Goal: Task Accomplishment & Management: Use online tool/utility

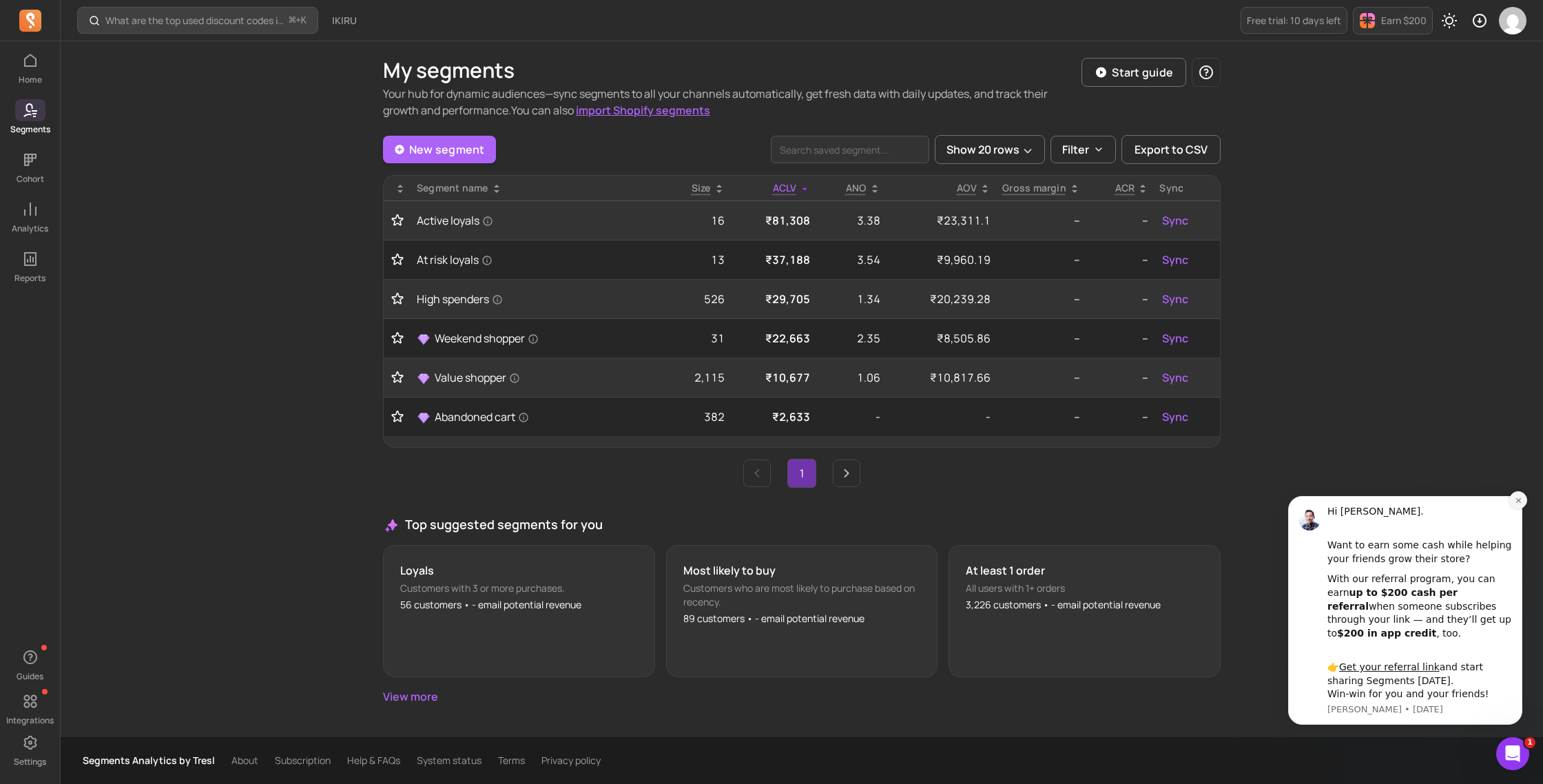
click at [1515, 501] on icon "Dismiss notification" at bounding box center [1518, 499] width 8 height 8
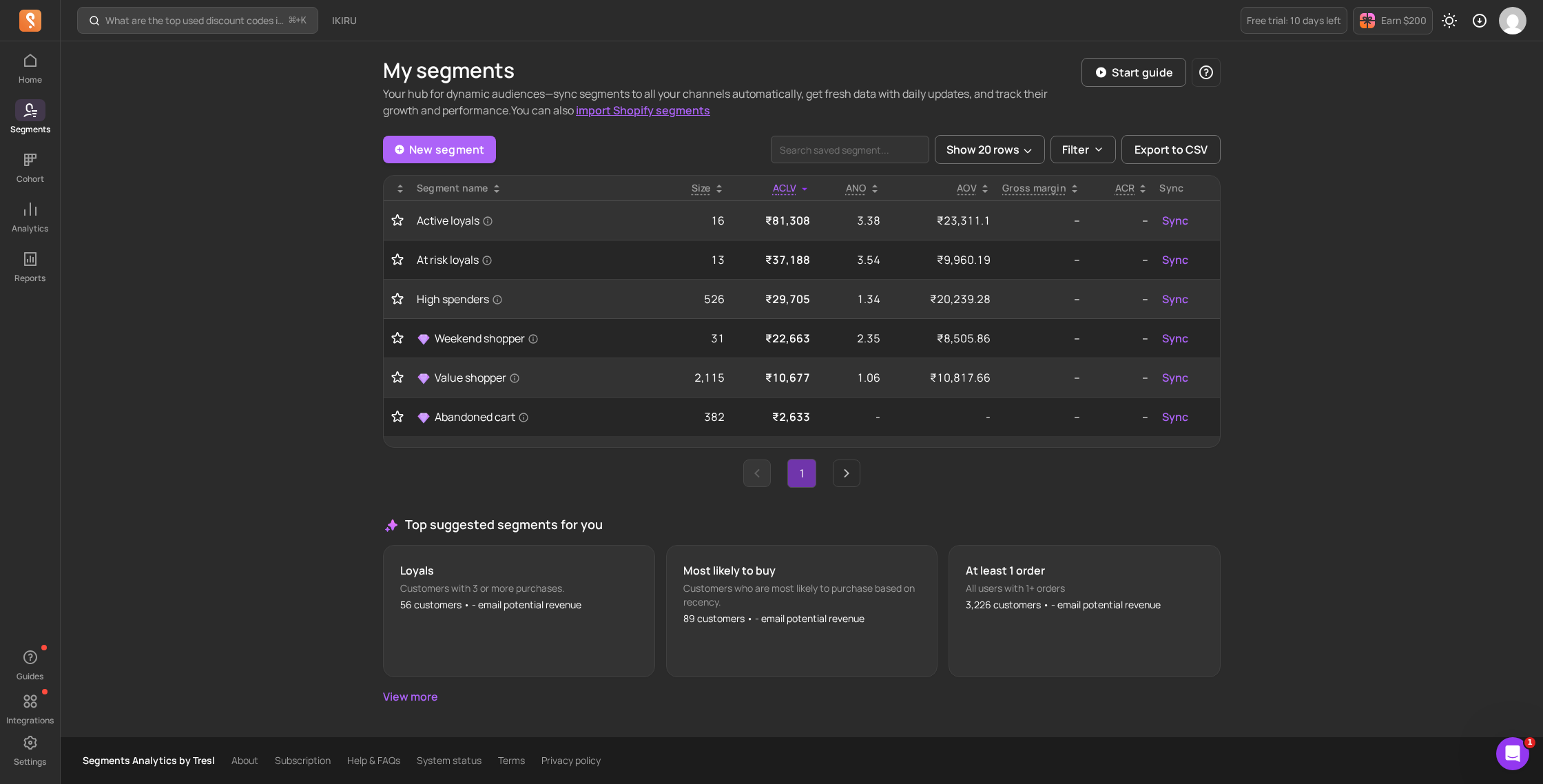
click at [750, 483] on link "Previous page" at bounding box center [756, 473] width 28 height 28
click at [859, 489] on div "New segment Show 20 rows Filter Export to CSV Segment name Size ACLV ANO AOV Gr…" at bounding box center [802, 420] width 838 height 569
click at [858, 487] on ul "1" at bounding box center [802, 473] width 838 height 29
click at [857, 481] on link "Next page" at bounding box center [846, 473] width 28 height 28
click at [849, 478] on icon "Next page" at bounding box center [846, 473] width 17 height 17
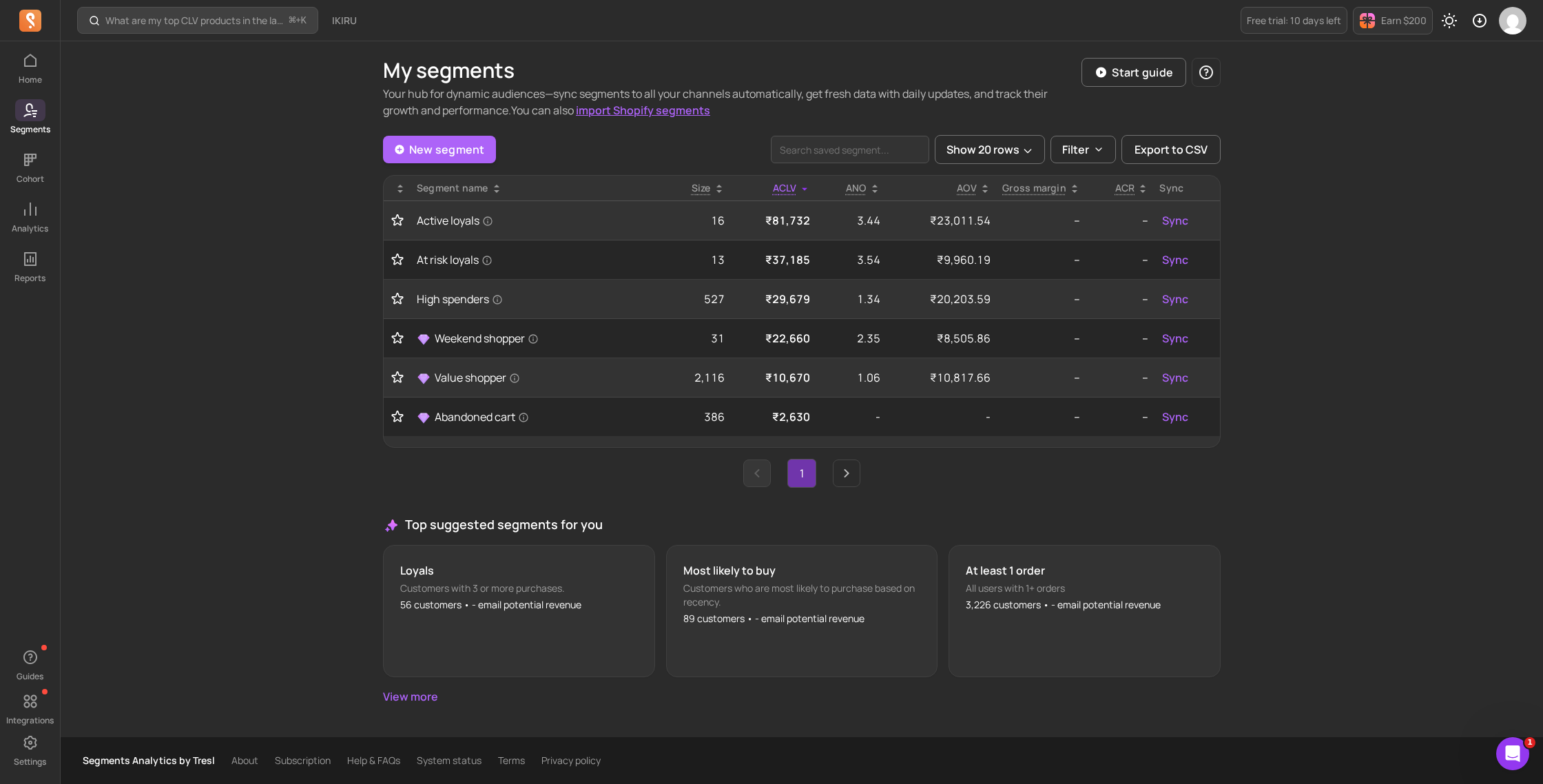
click at [751, 480] on icon "Previous page" at bounding box center [757, 473] width 17 height 17
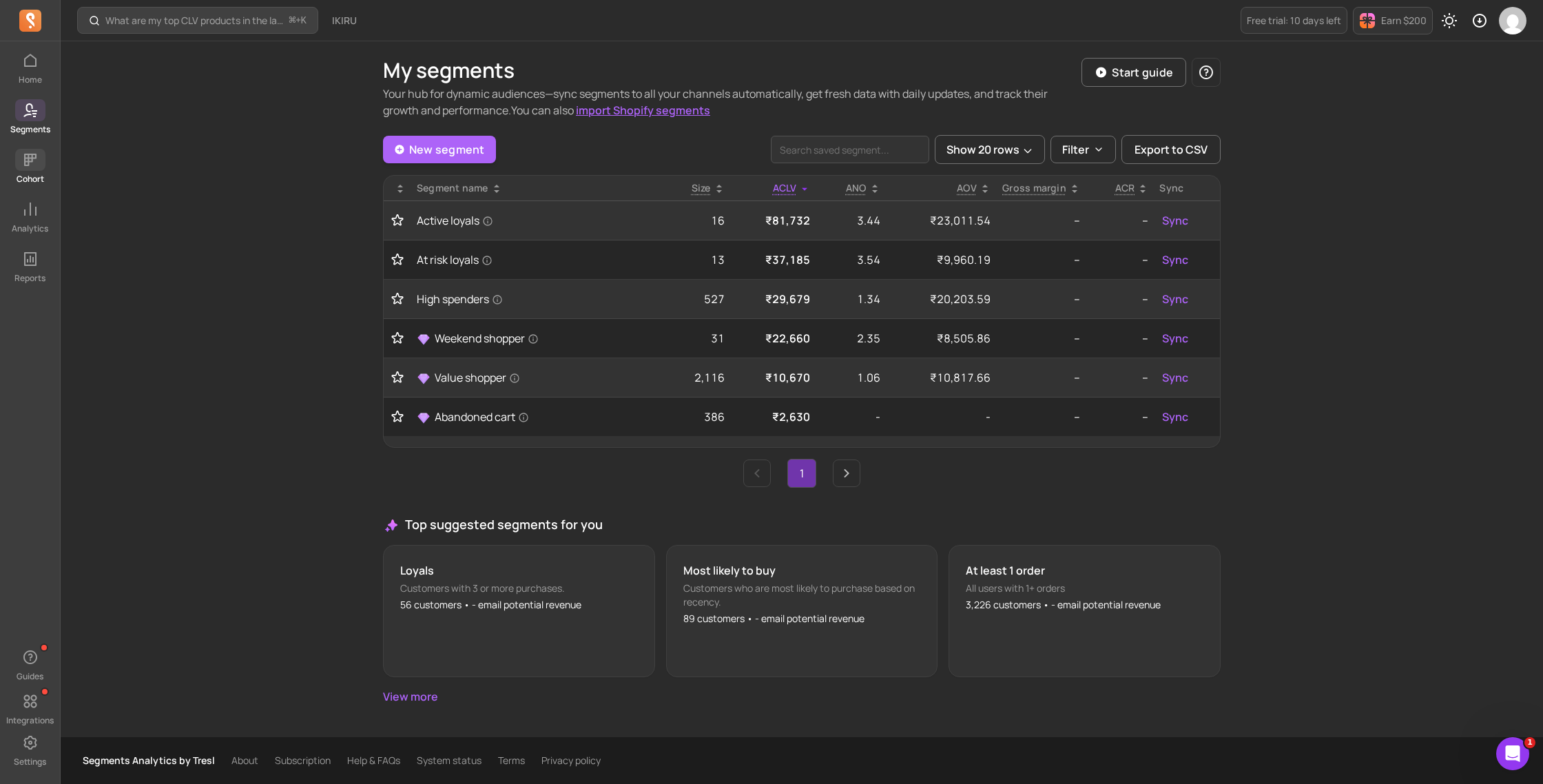
click at [33, 163] on icon at bounding box center [30, 159] width 17 height 17
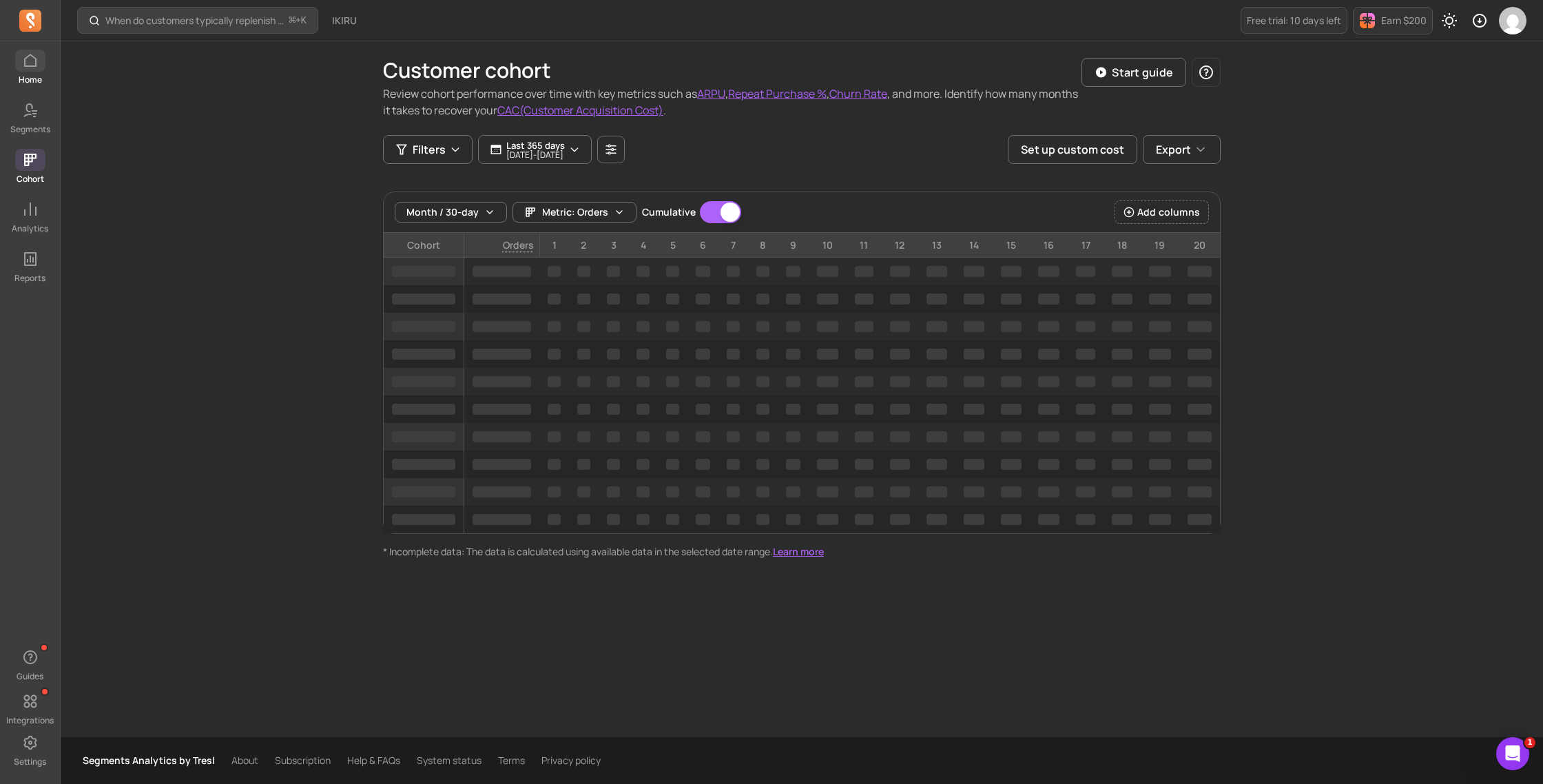
click at [25, 76] on p "Home" at bounding box center [30, 80] width 24 height 11
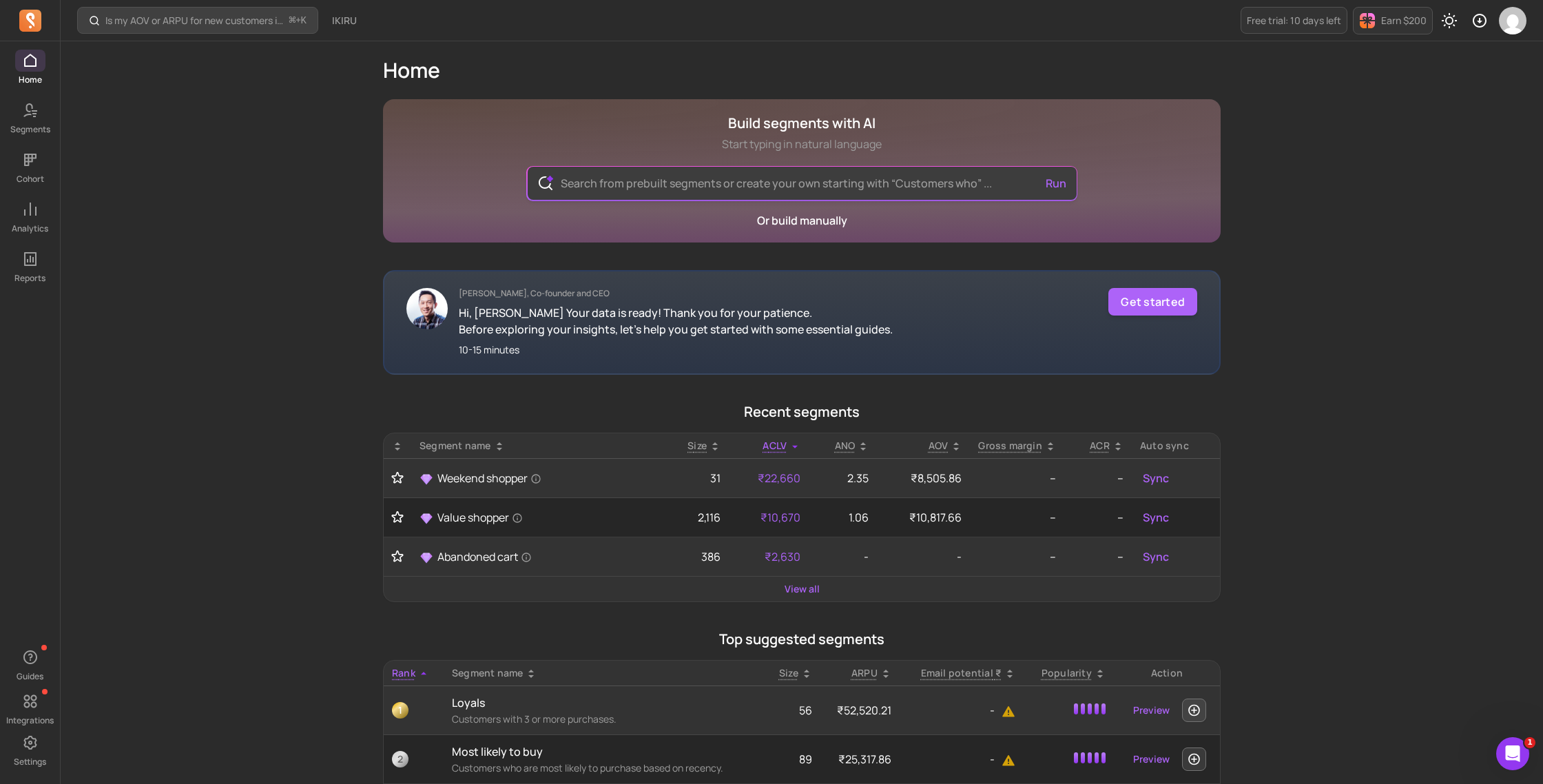
click at [723, 189] on input "text" at bounding box center [802, 183] width 505 height 33
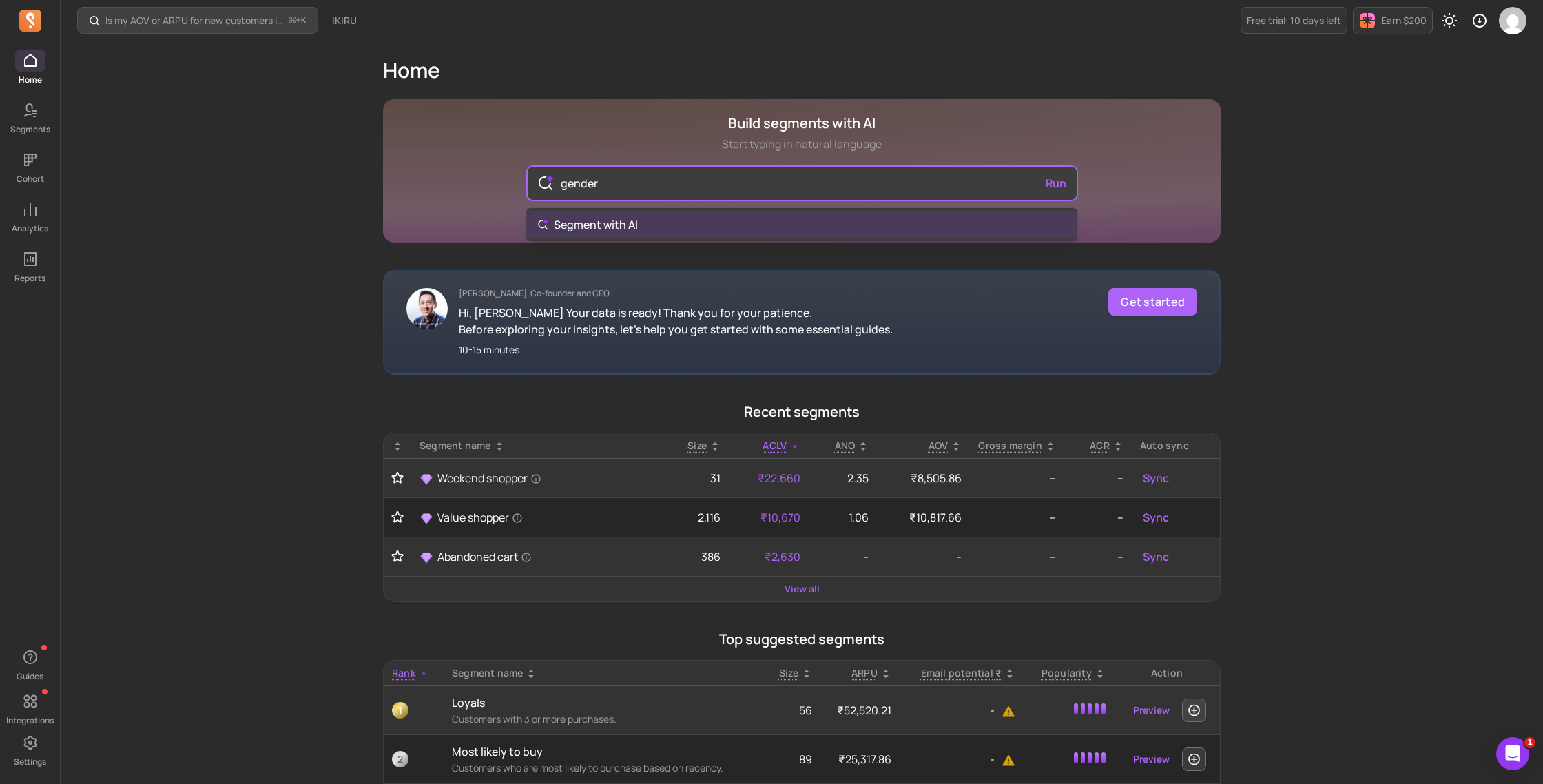
type input "gender"
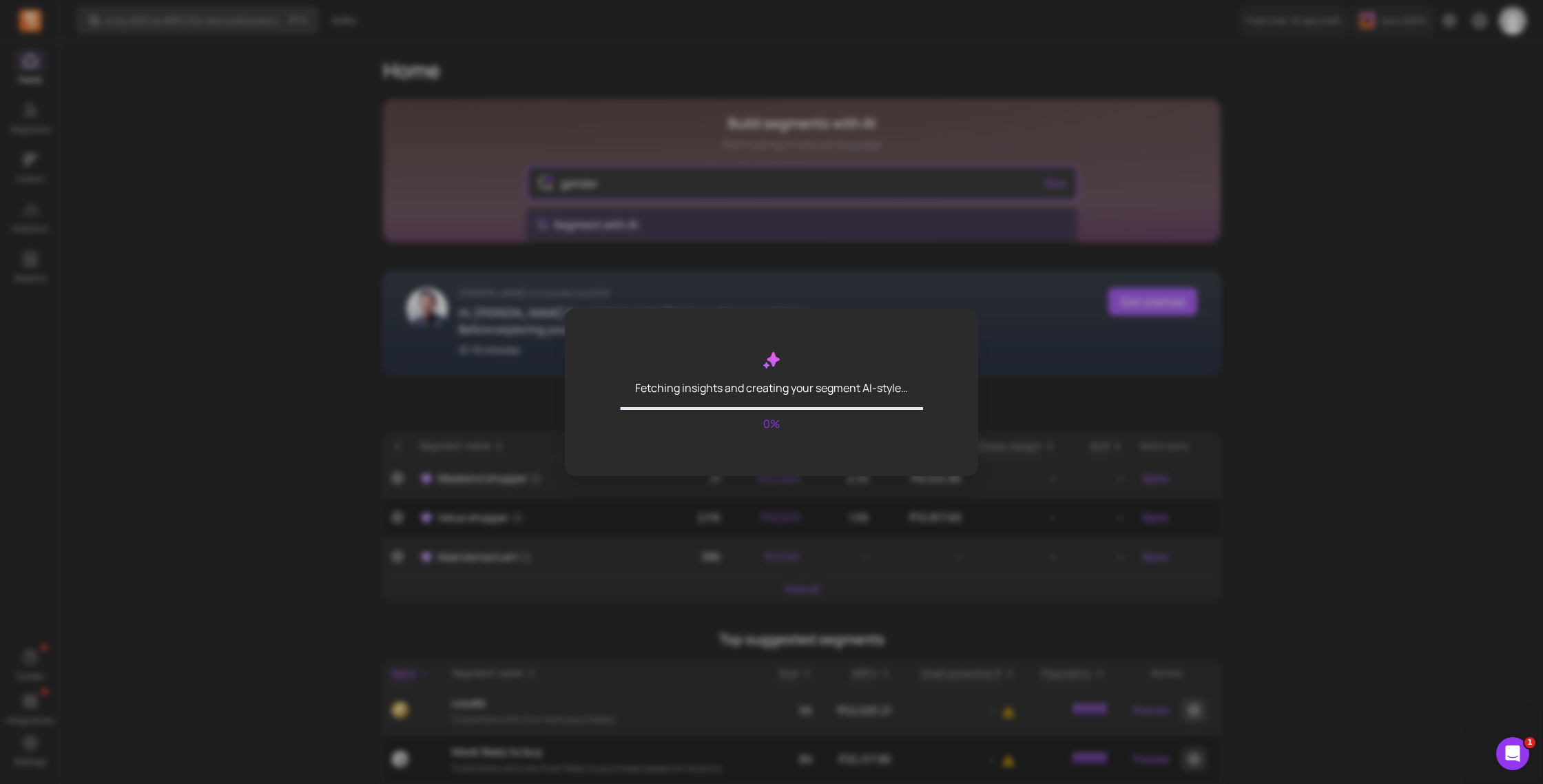
click at [719, 221] on body "Home Segments Cohort Analytics Reports Guides Integrations Settings Is my AOV o…" at bounding box center [772, 674] width 1543 height 1348
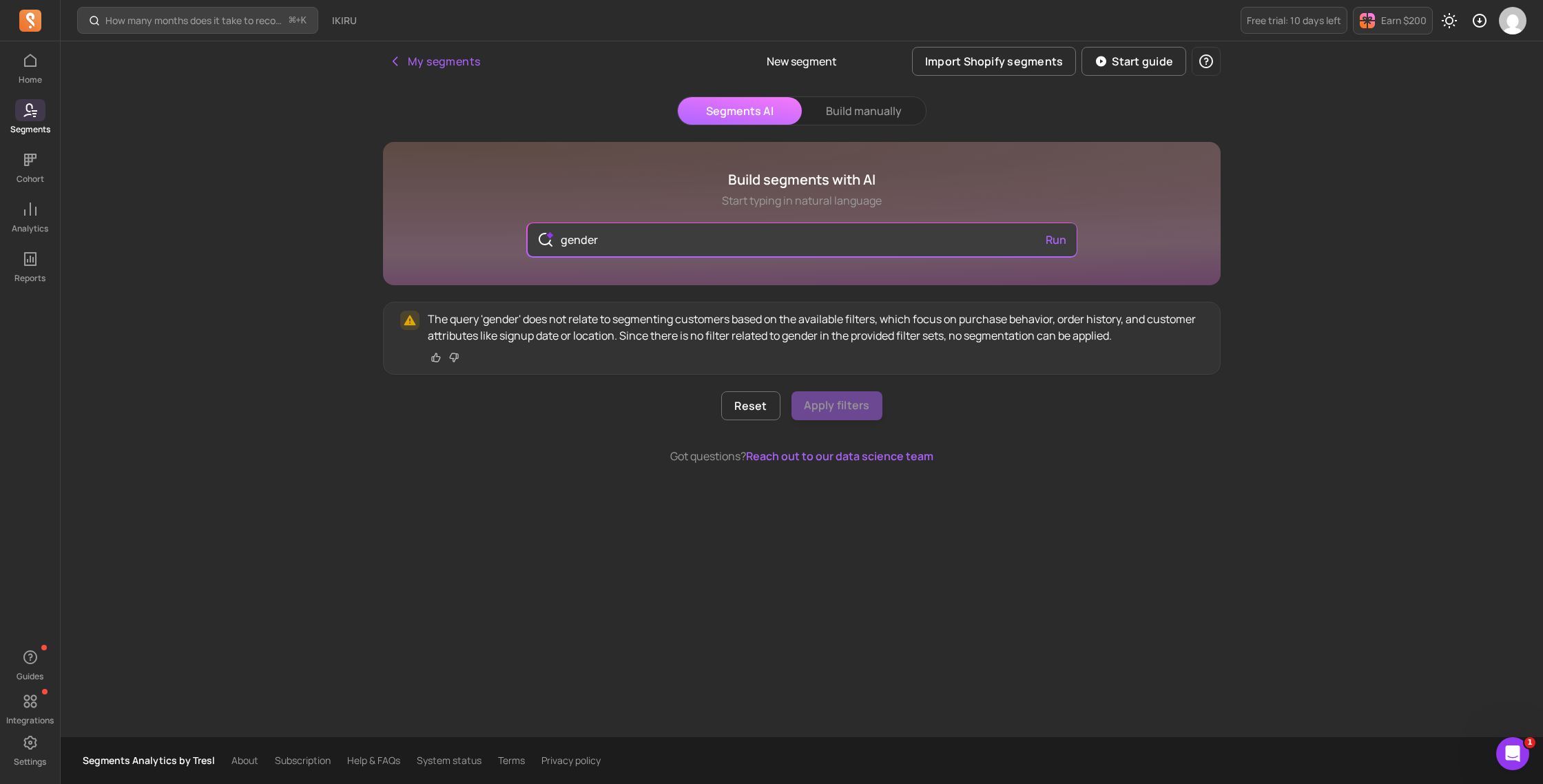
click at [718, 221] on div "gender Run" at bounding box center [802, 238] width 551 height 38
type input "gender"
click at [713, 227] on input "gender" at bounding box center [802, 239] width 505 height 33
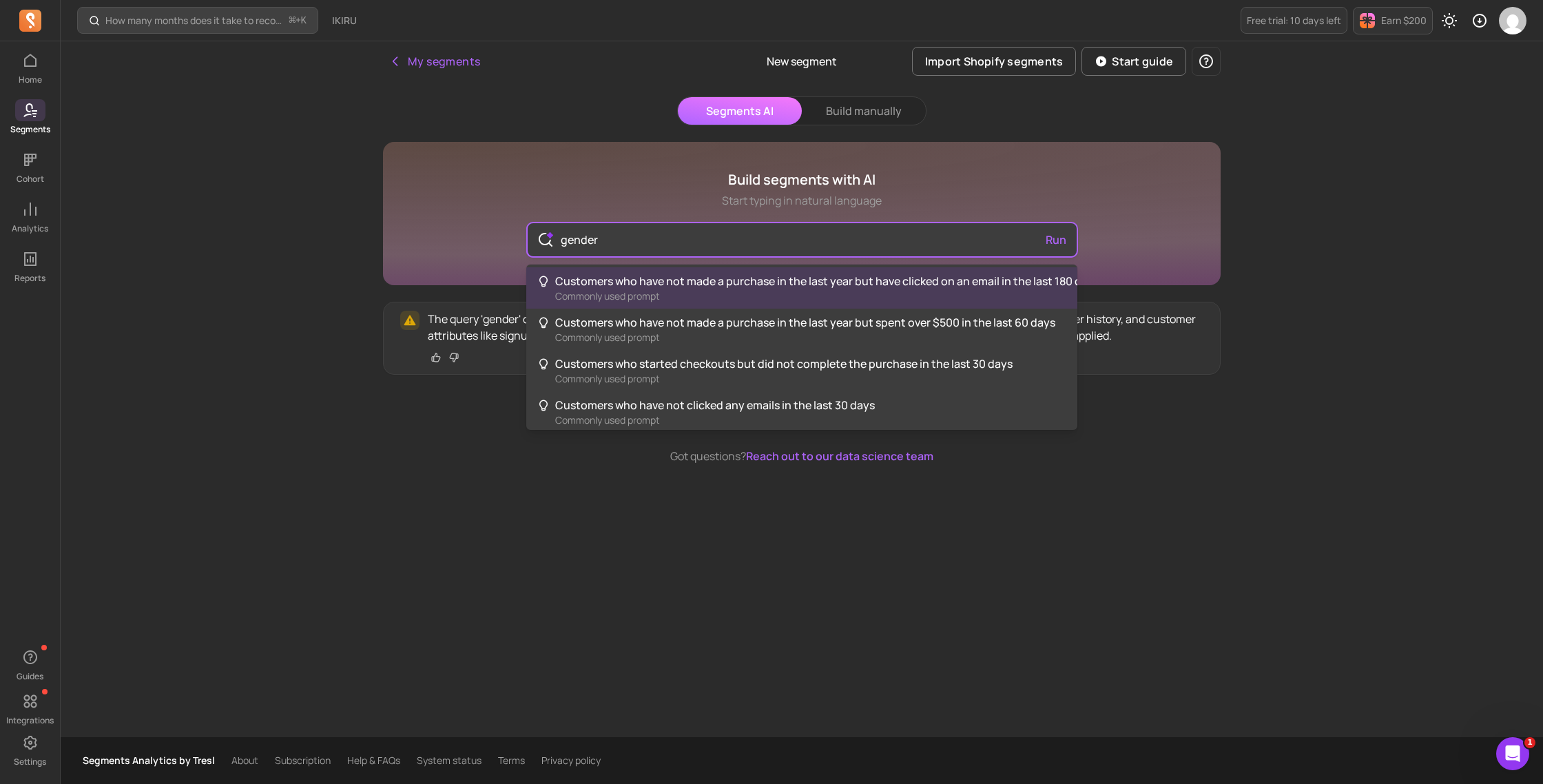
click at [712, 228] on input "gender" at bounding box center [802, 239] width 505 height 33
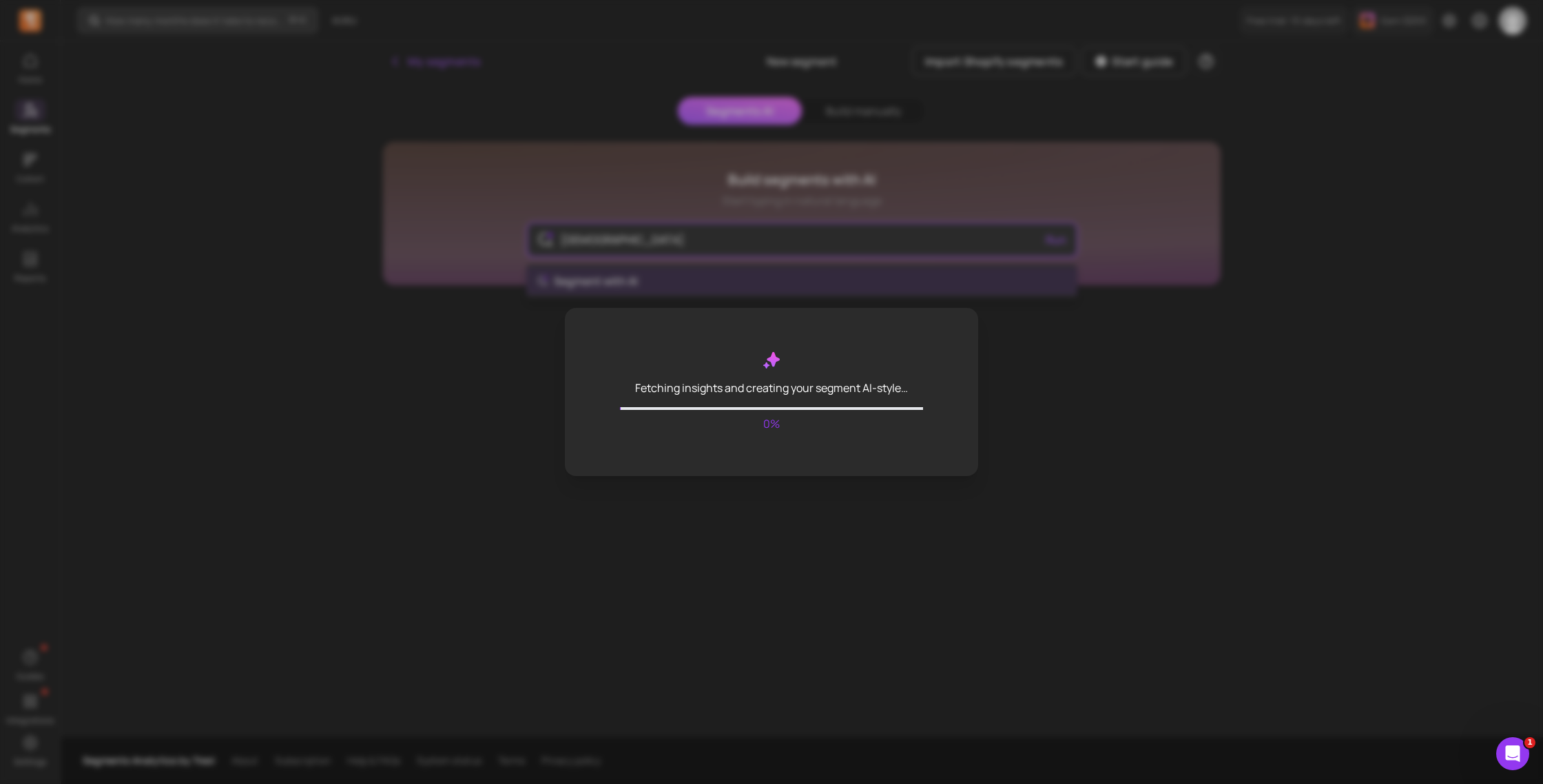
click at [695, 285] on body "Home Segments Cohort Analytics Reports Guides Integrations Settings How many mo…" at bounding box center [772, 392] width 1543 height 784
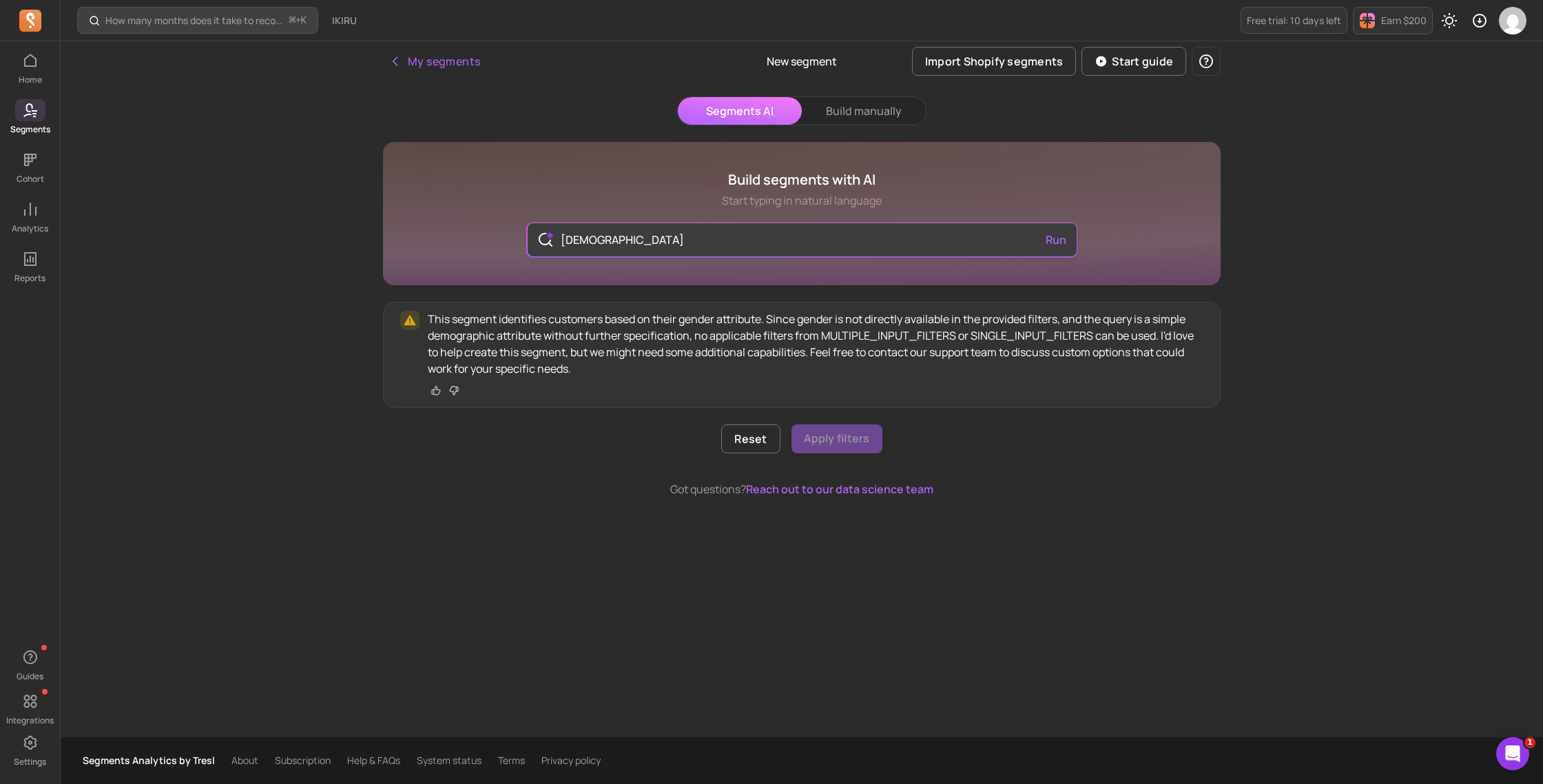
click at [611, 247] on input "[DEMOGRAPHIC_DATA]" at bounding box center [802, 239] width 505 height 33
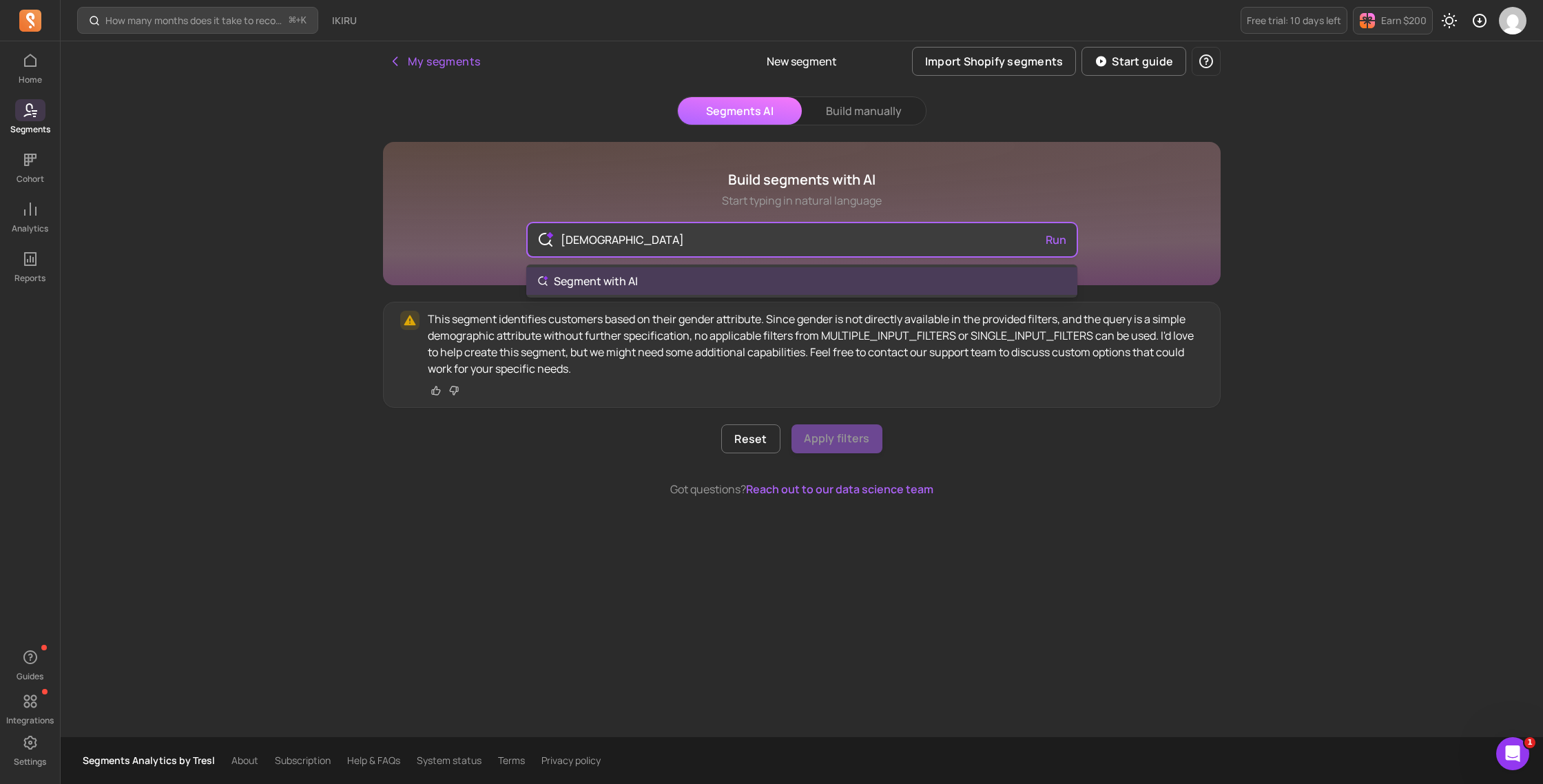
click at [611, 247] on input "[DEMOGRAPHIC_DATA]" at bounding box center [802, 239] width 505 height 33
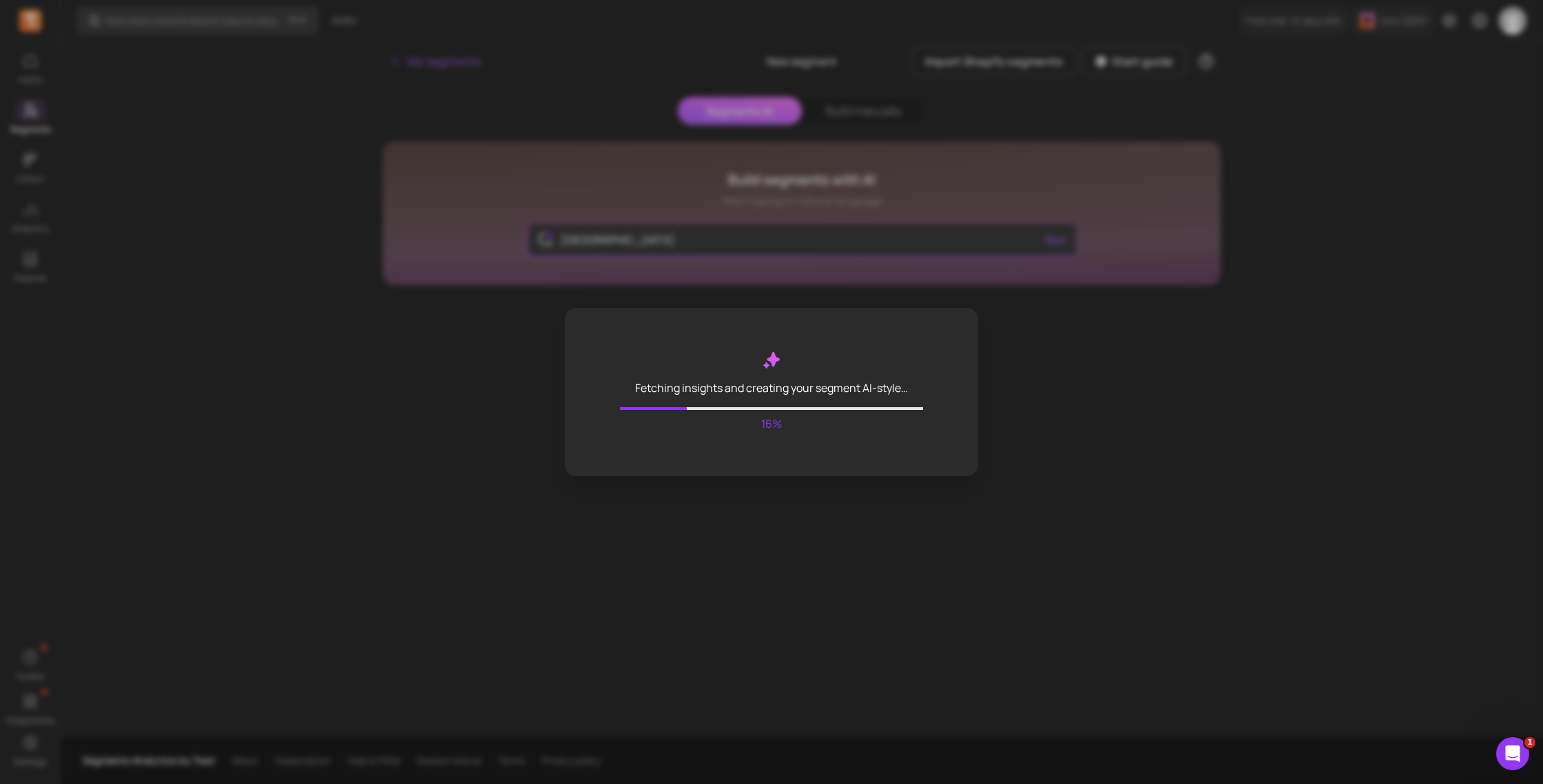
type input "[GEOGRAPHIC_DATA]"
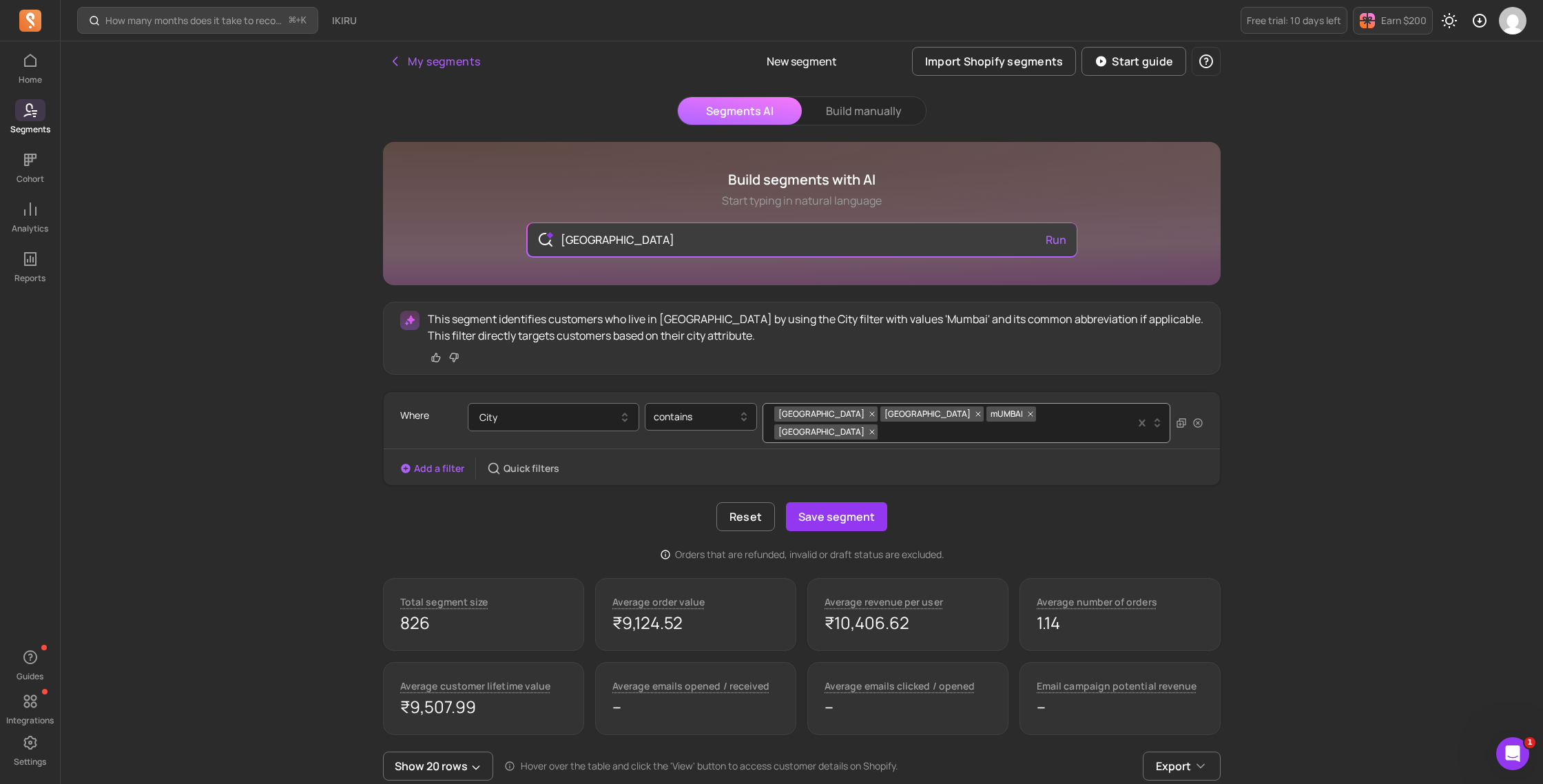
click at [430, 56] on button "My segments" at bounding box center [434, 61] width 102 height 28
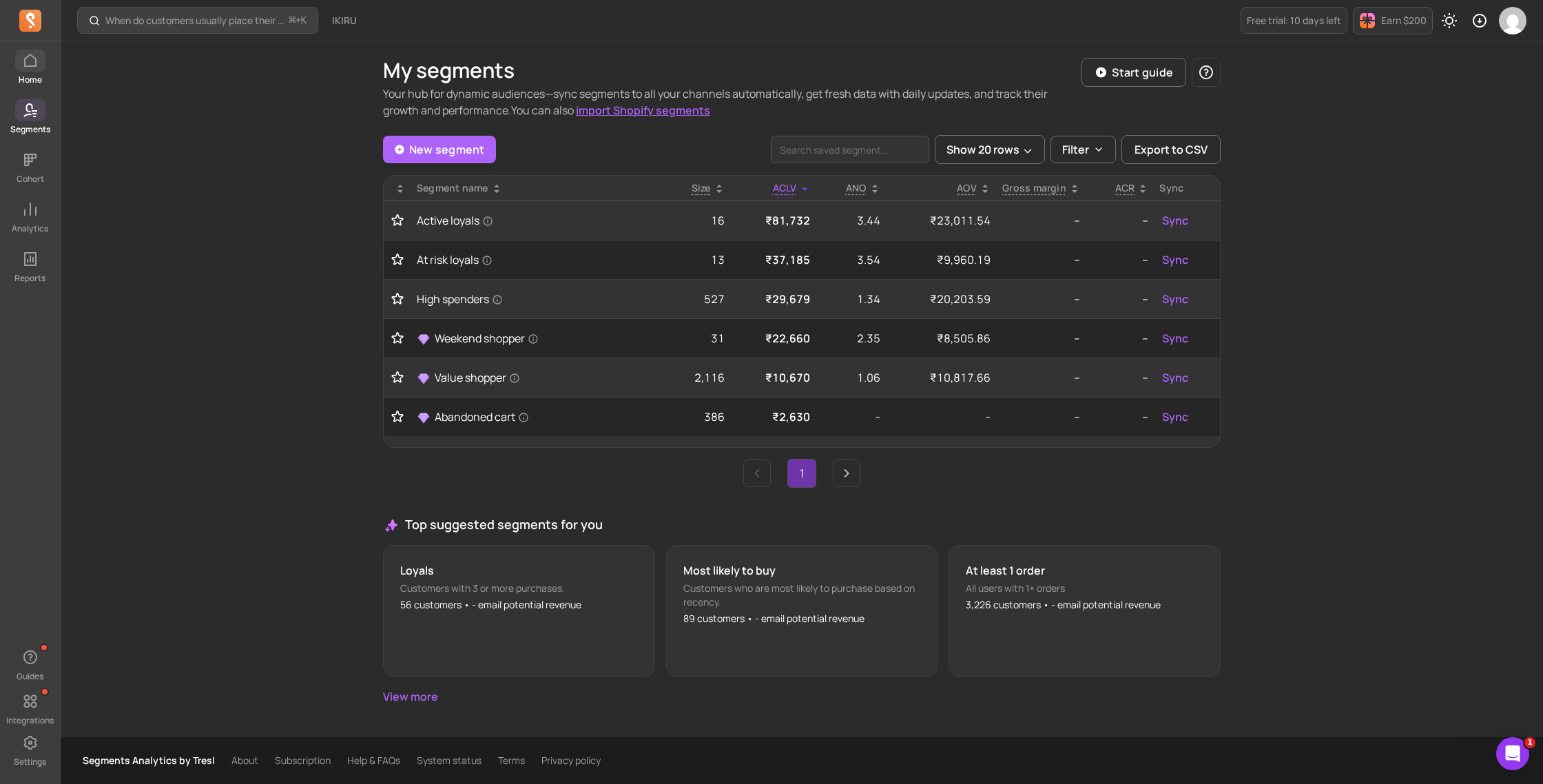
click at [44, 55] on link "Home" at bounding box center [29, 67] width 60 height 36
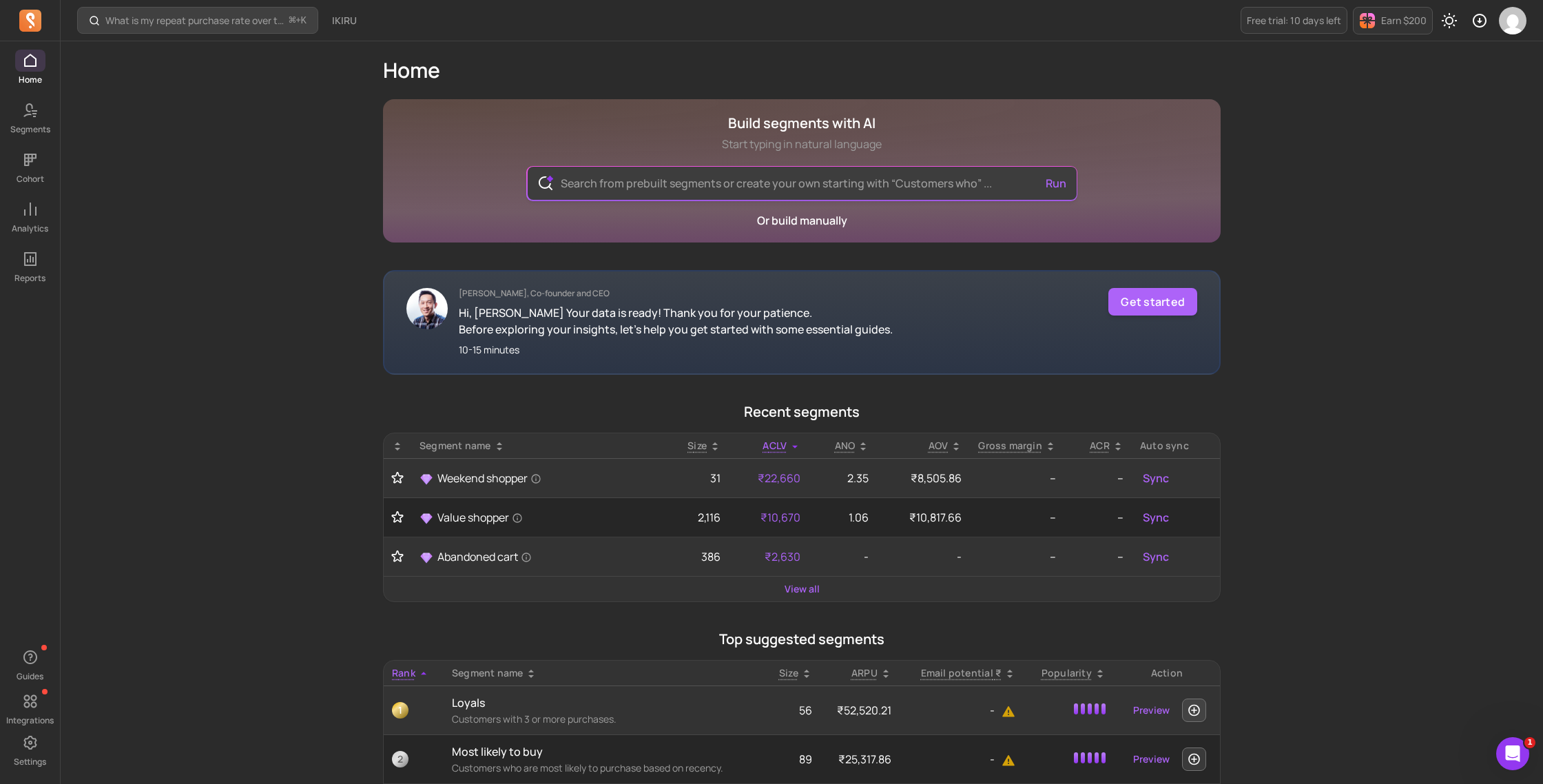
click at [723, 194] on input "text" at bounding box center [802, 183] width 505 height 33
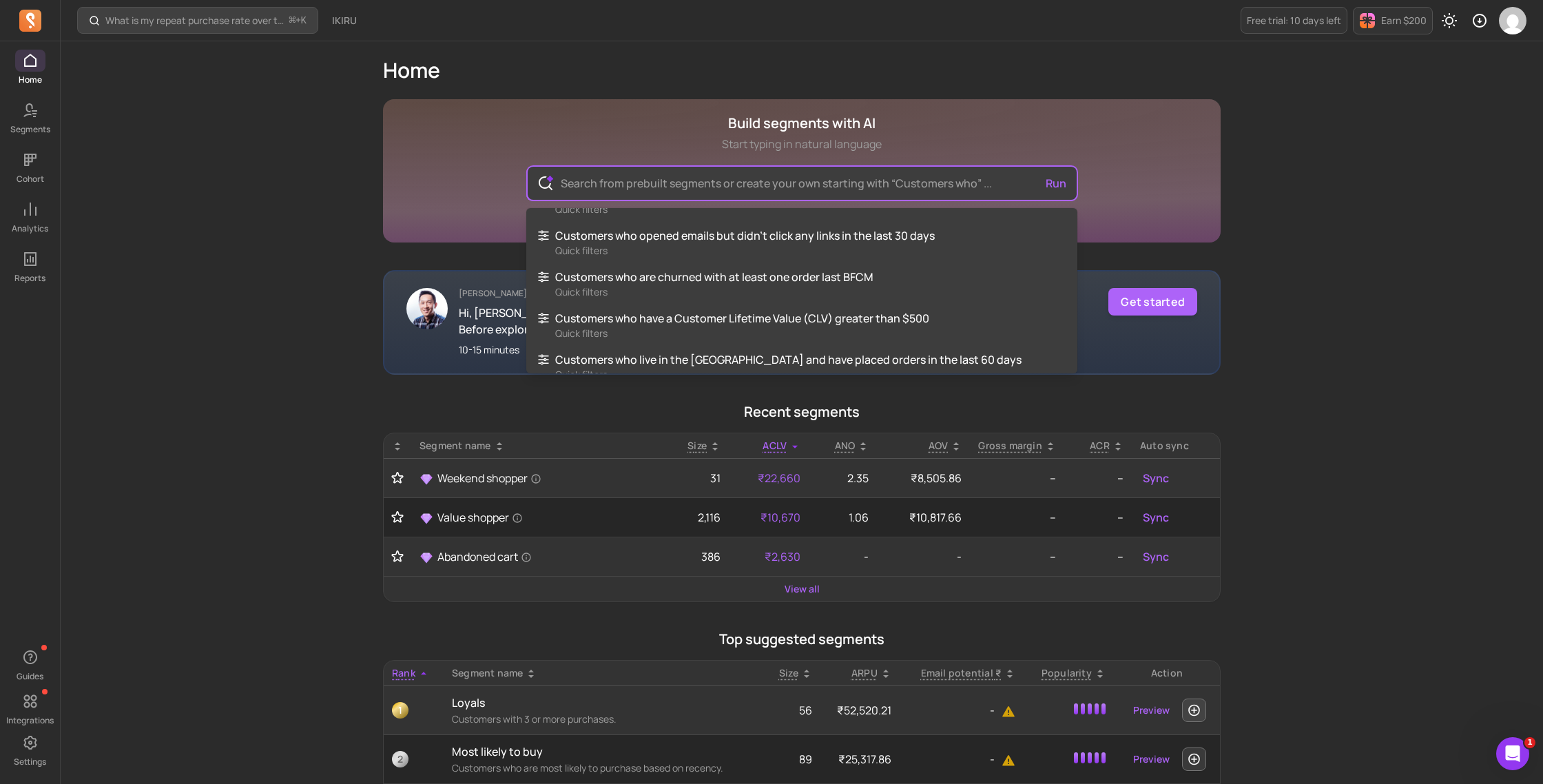
scroll to position [3746, 0]
